Goal: Information Seeking & Learning: Learn about a topic

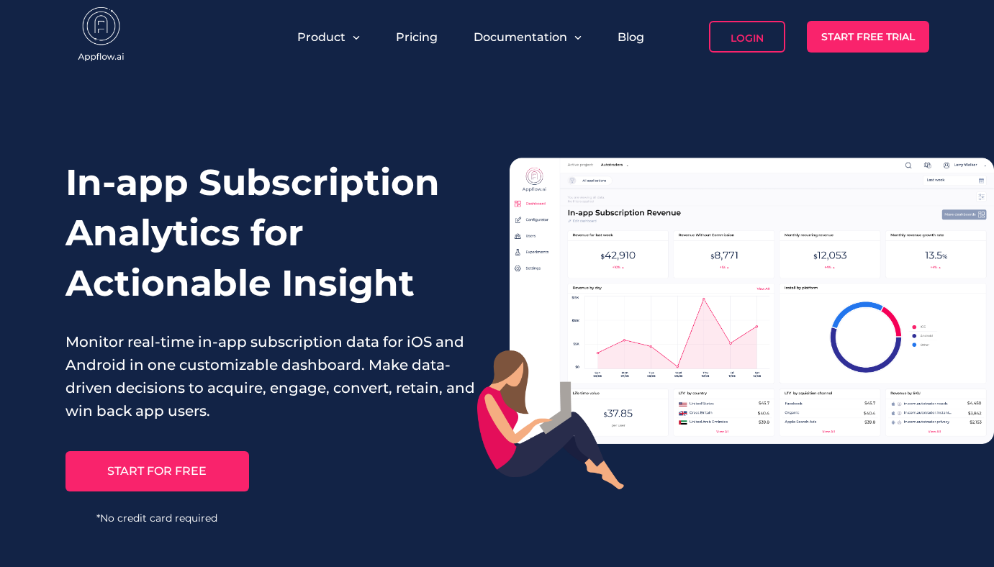
scroll to position [18, 0]
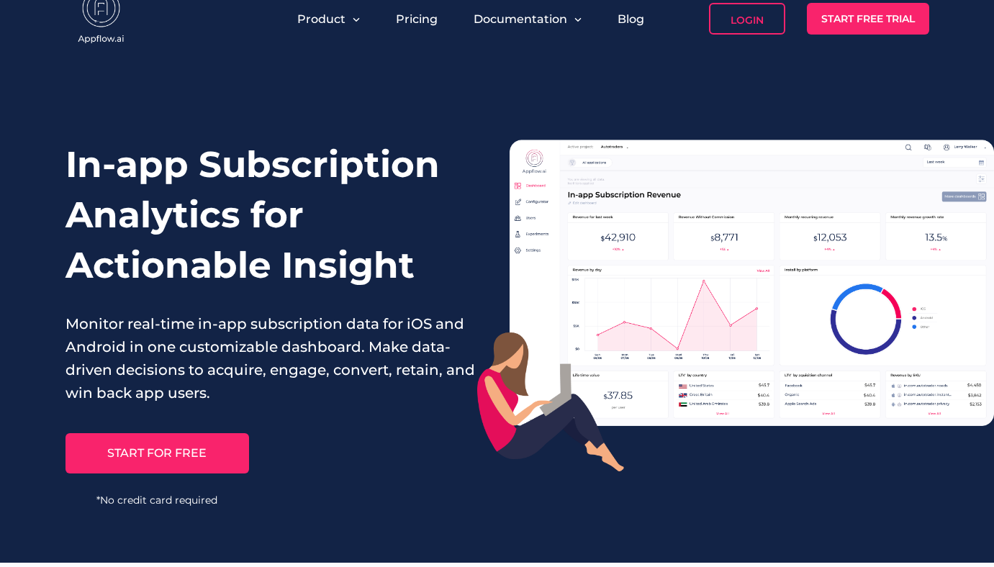
click at [948, 325] on img at bounding box center [736, 306] width 518 height 332
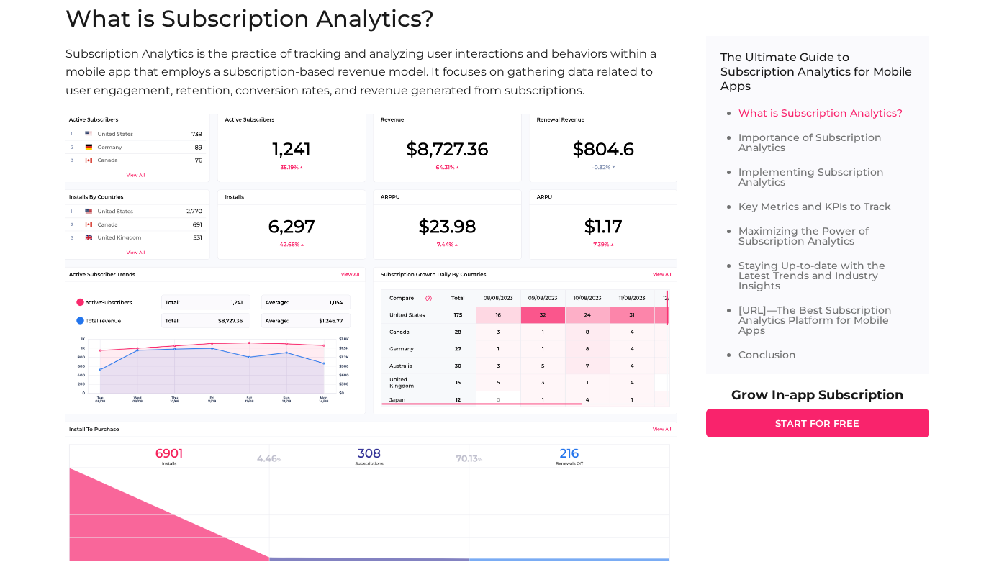
scroll to position [906, 0]
click at [284, 361] on img at bounding box center [372, 422] width 612 height 617
click at [198, 367] on img at bounding box center [372, 422] width 612 height 617
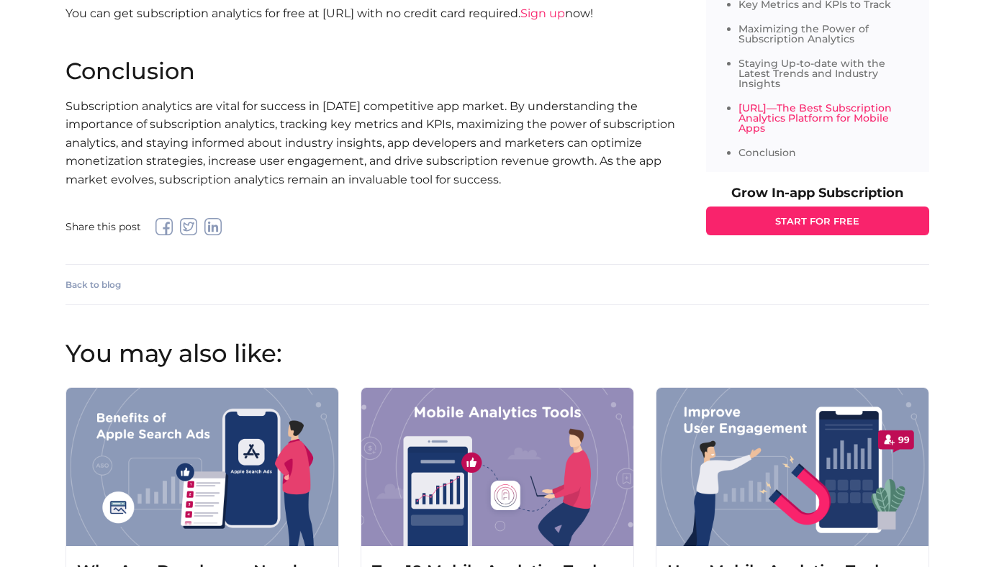
scroll to position [5026, 0]
